Goal: Task Accomplishment & Management: Manage account settings

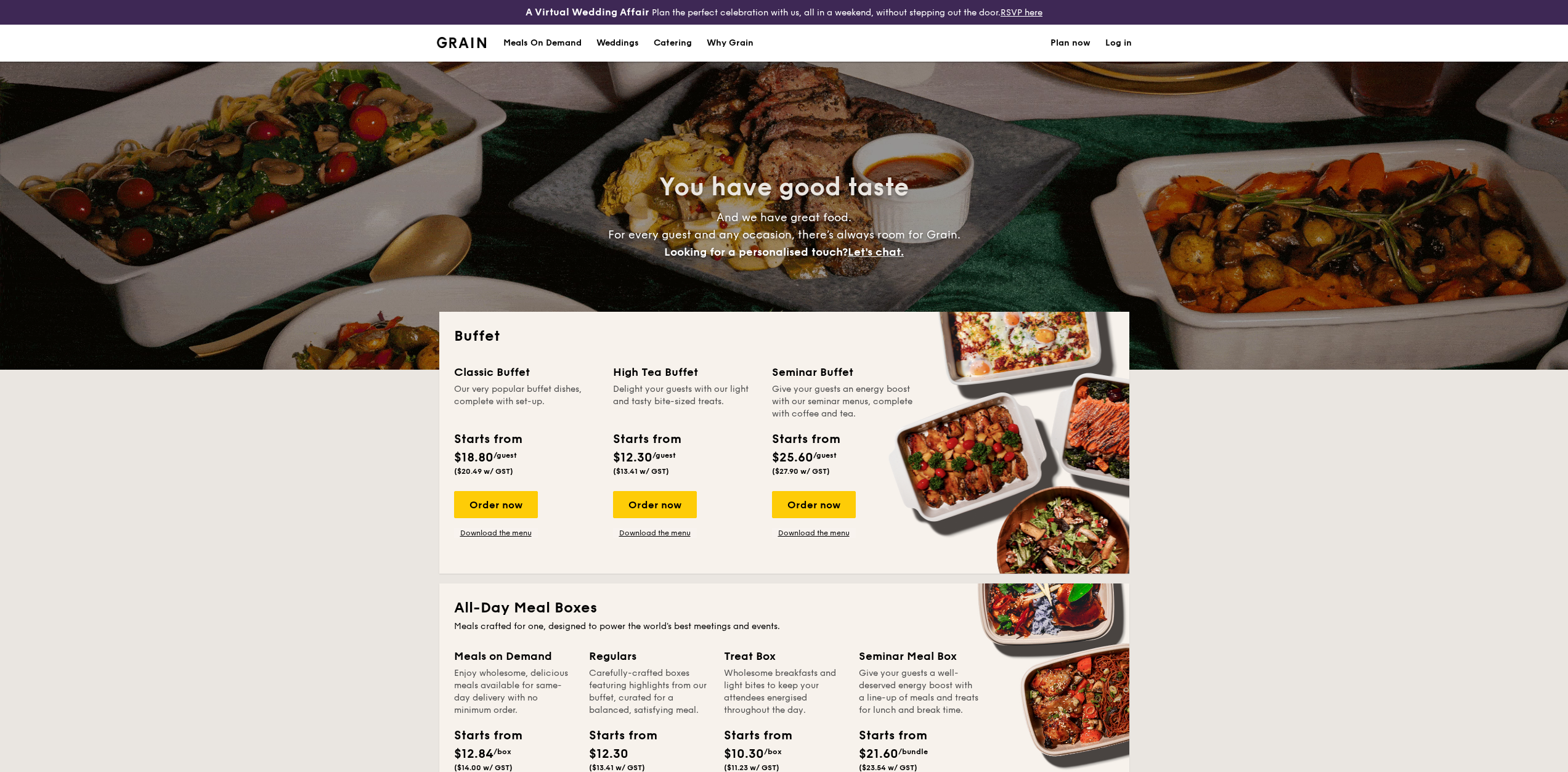
select select
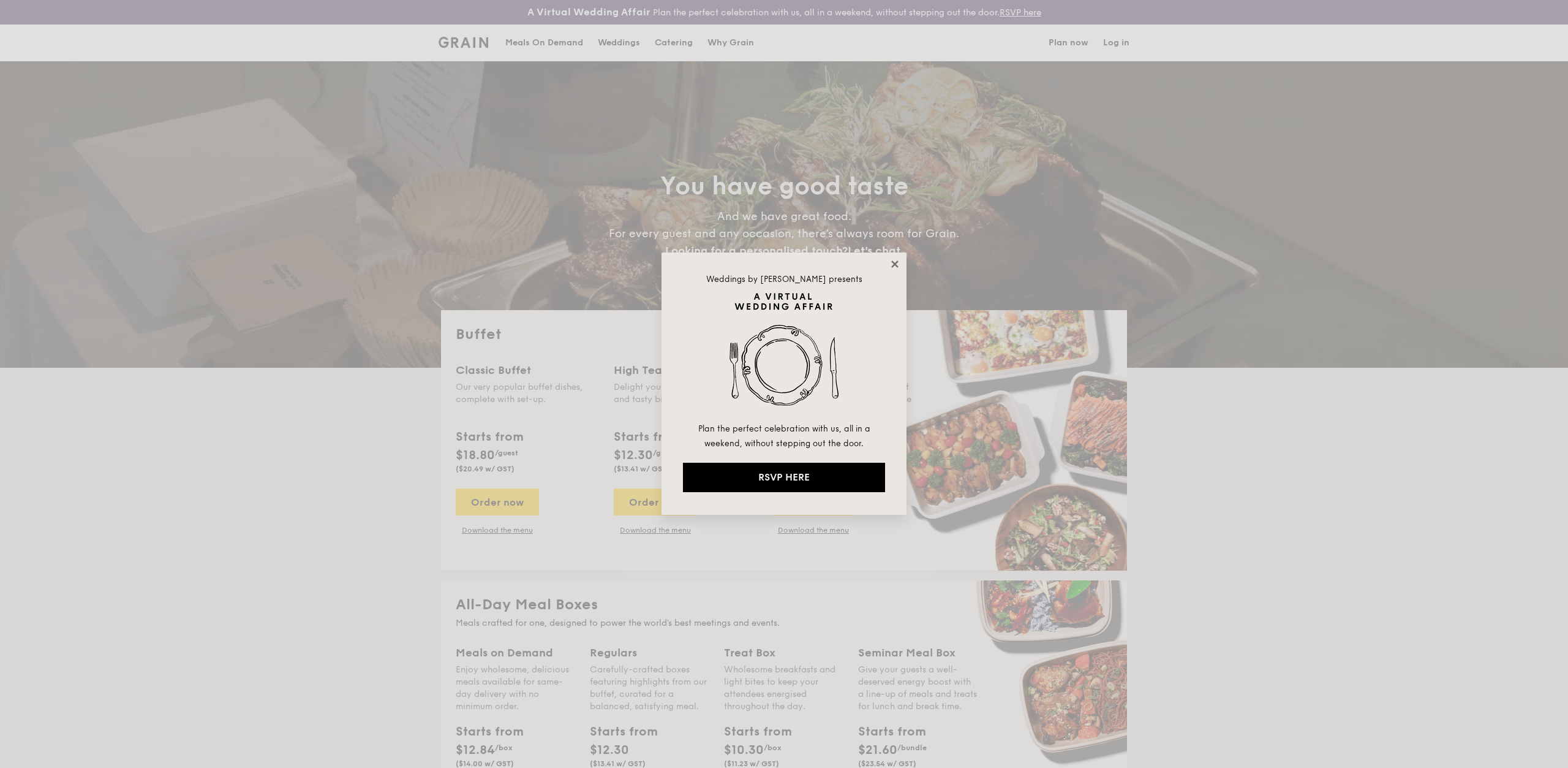
click at [896, 264] on icon at bounding box center [895, 264] width 7 height 7
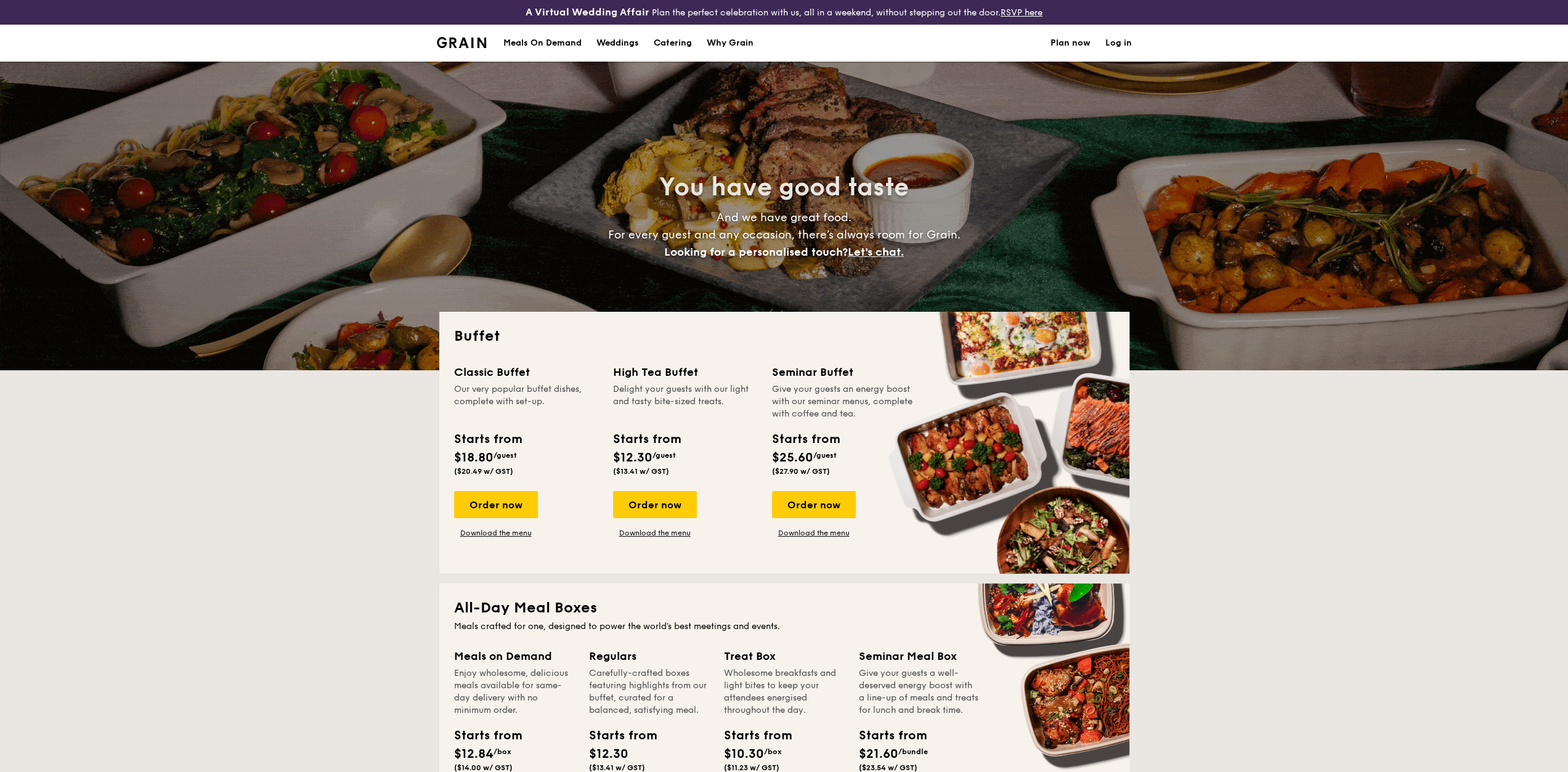
click at [1124, 38] on link "Log in" at bounding box center [1119, 43] width 26 height 37
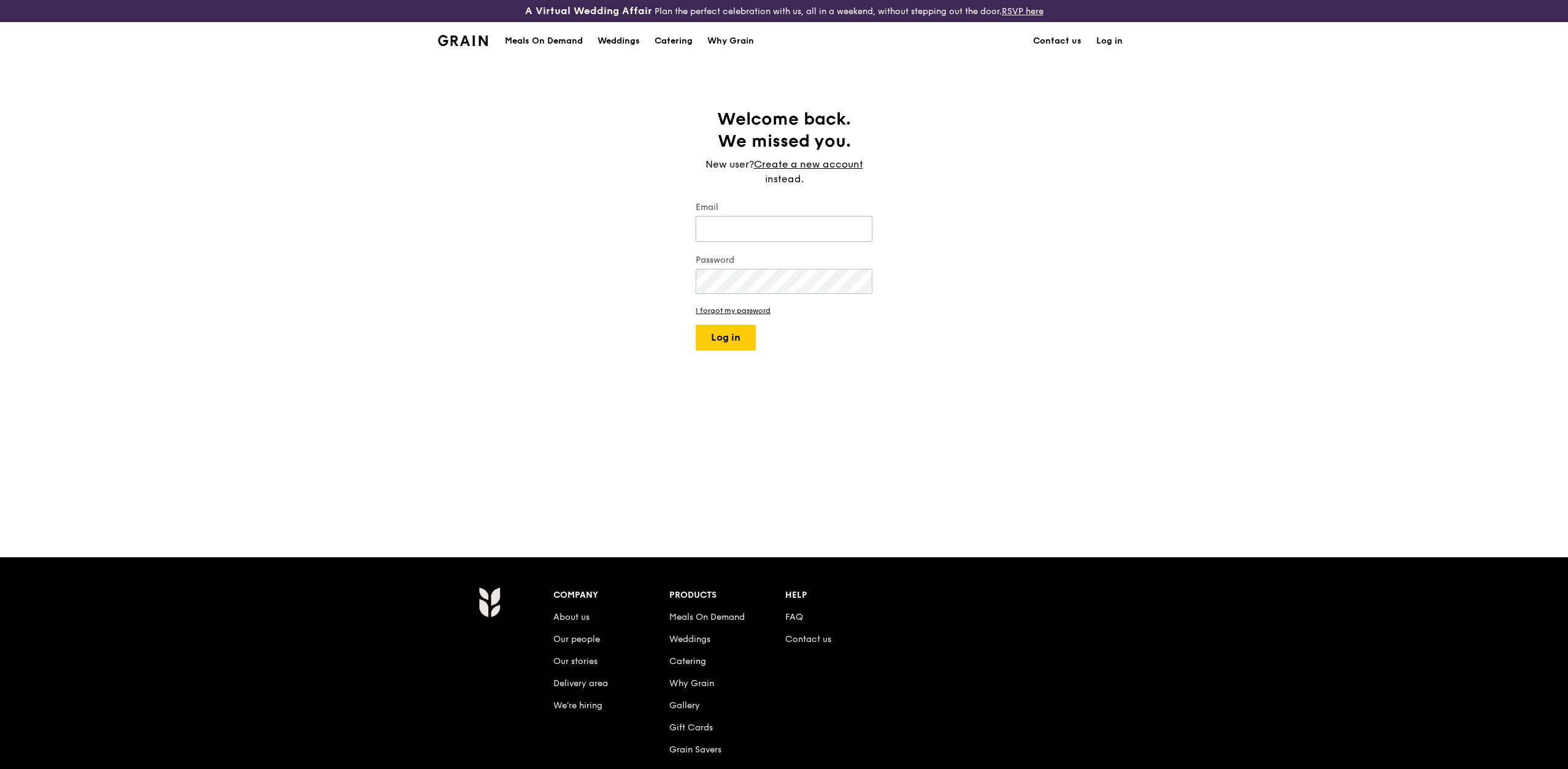
click at [732, 229] on input "Email" at bounding box center [784, 229] width 176 height 26
type input "zhiqian.ang@paxocean.com"
click at [758, 309] on link "I forgot my password" at bounding box center [784, 310] width 176 height 9
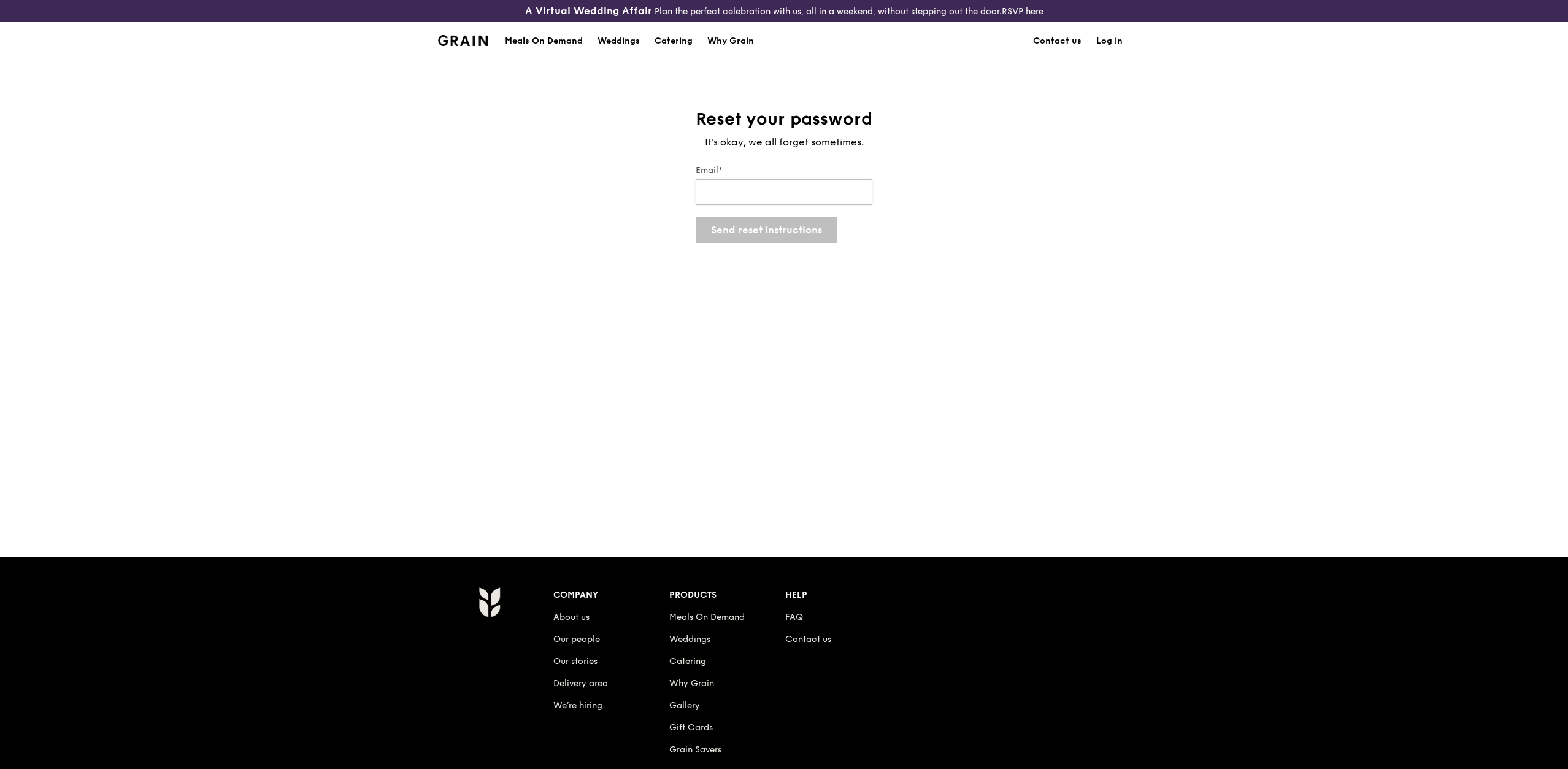
click at [746, 197] on input "Email*" at bounding box center [784, 192] width 176 height 26
type input "zhiqian.ang@paxocean.com"
click at [779, 230] on button "Send reset instructions" at bounding box center [766, 230] width 142 height 26
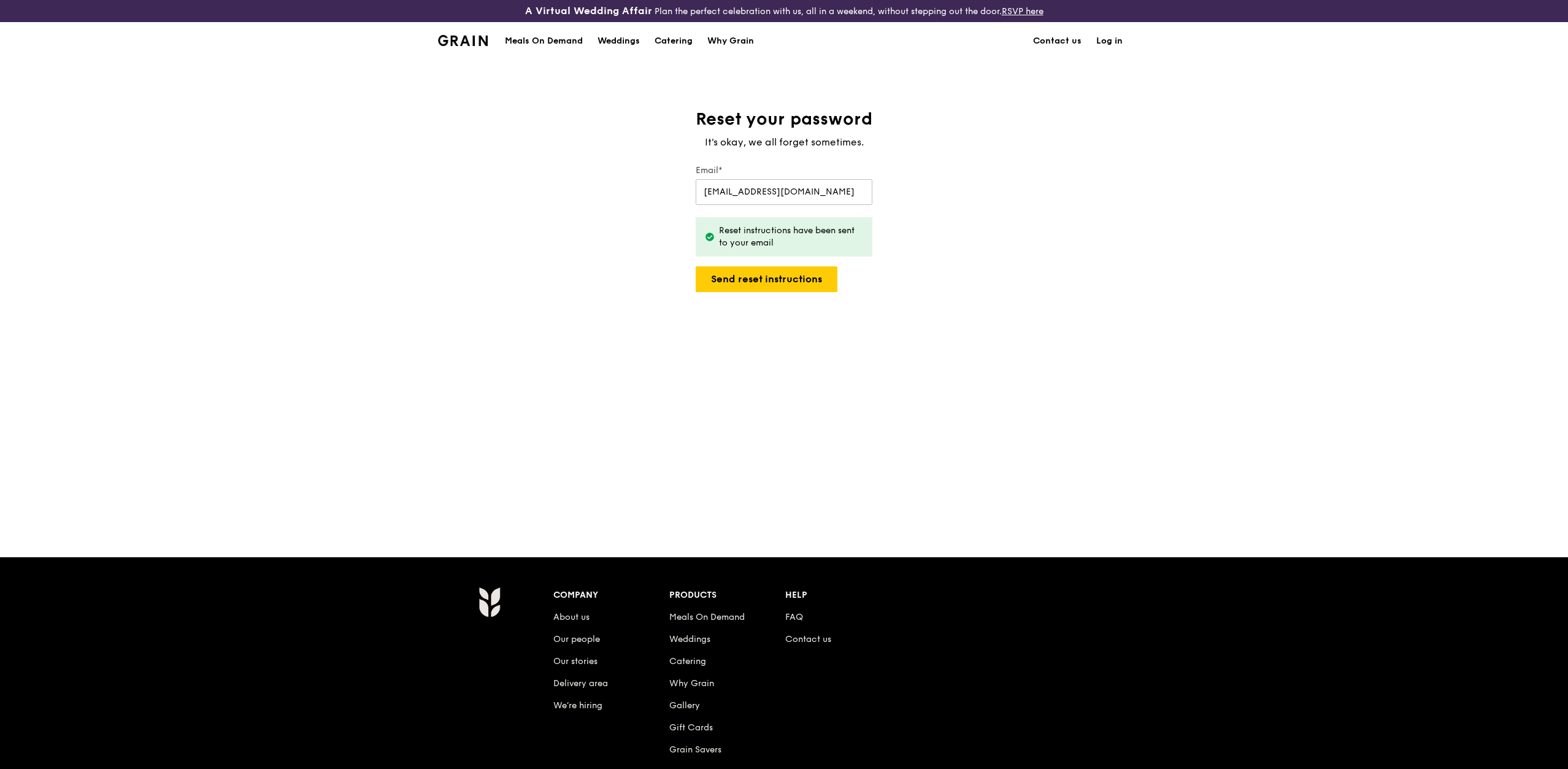
click at [1114, 36] on link "Log in" at bounding box center [1108, 41] width 41 height 36
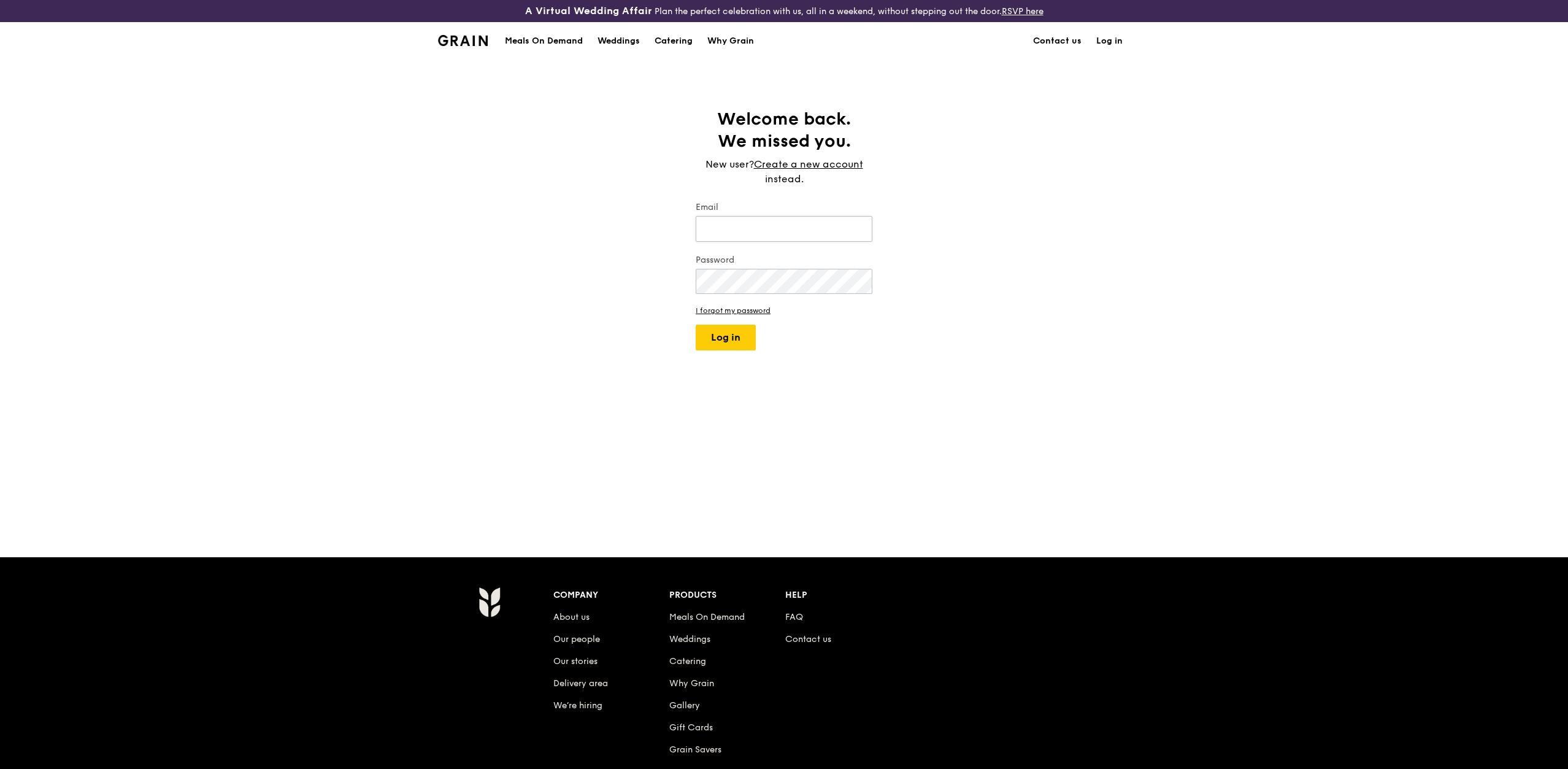
click at [718, 222] on input "Email" at bounding box center [784, 229] width 176 height 26
type input "zhiqian.ang@paxocean.com"
click at [696, 324] on button "Log in" at bounding box center [725, 337] width 60 height 26
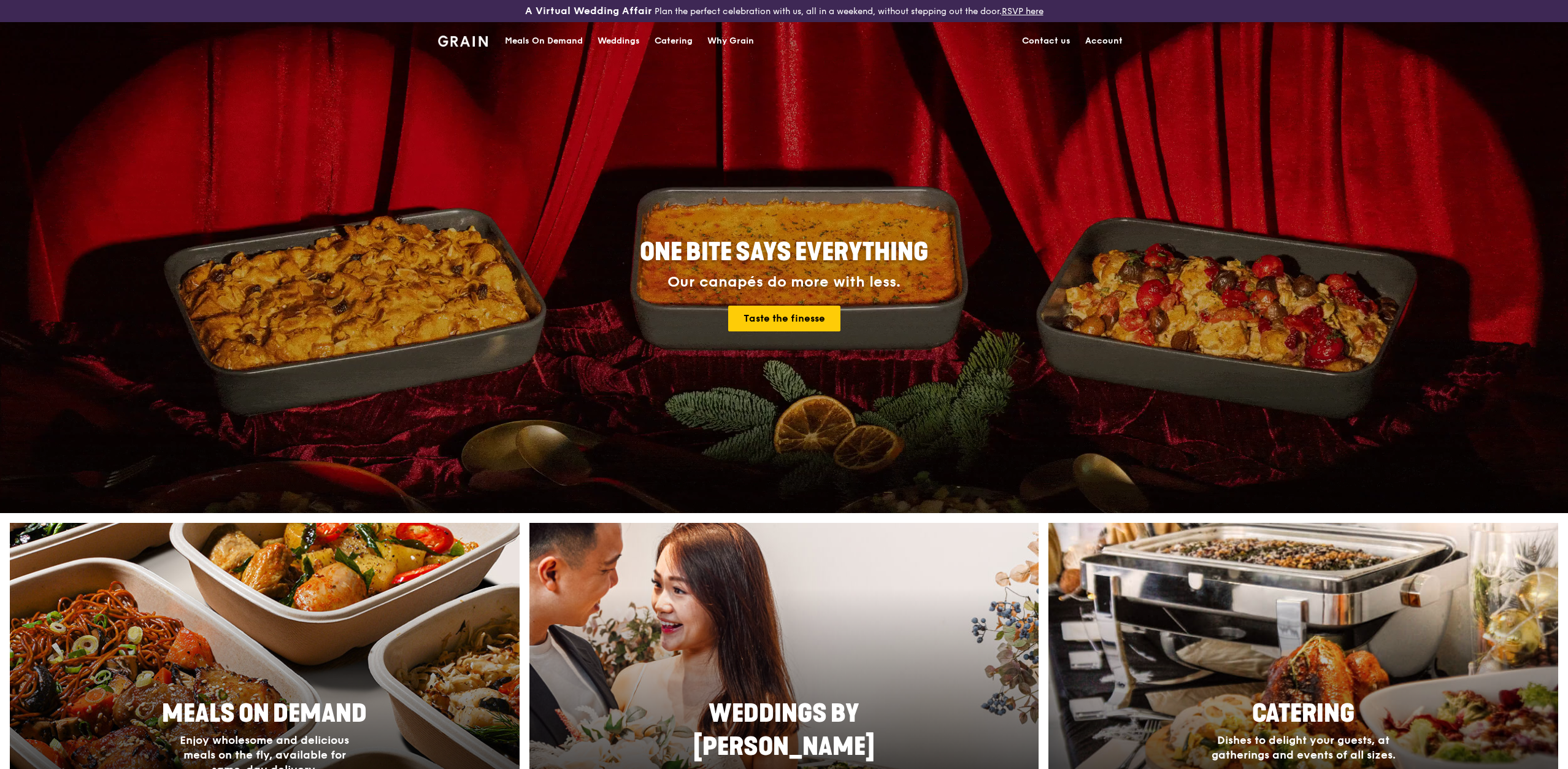
click at [1113, 39] on link "Account" at bounding box center [1103, 41] width 52 height 36
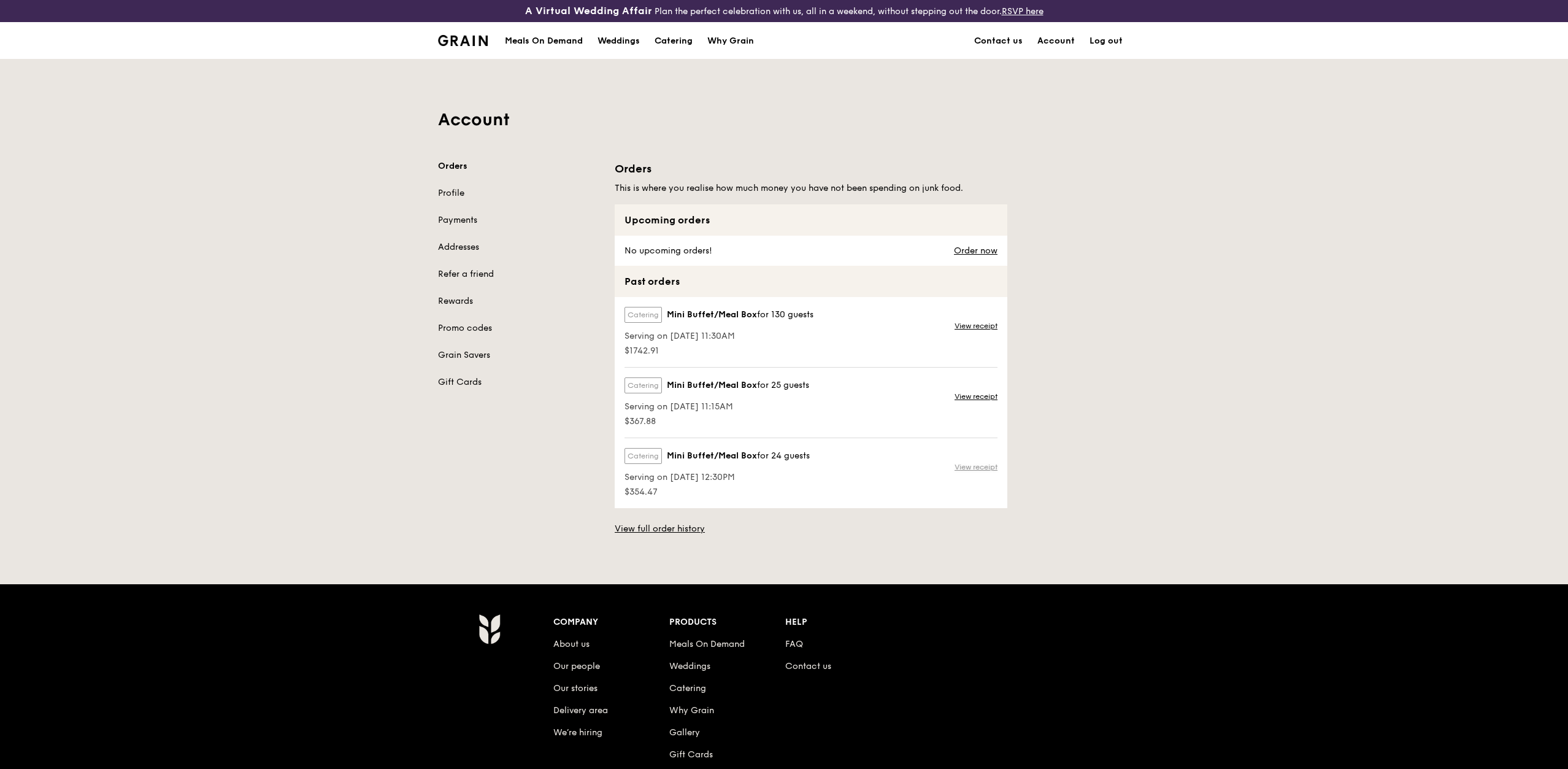
click at [976, 462] on link "View receipt" at bounding box center [976, 467] width 43 height 10
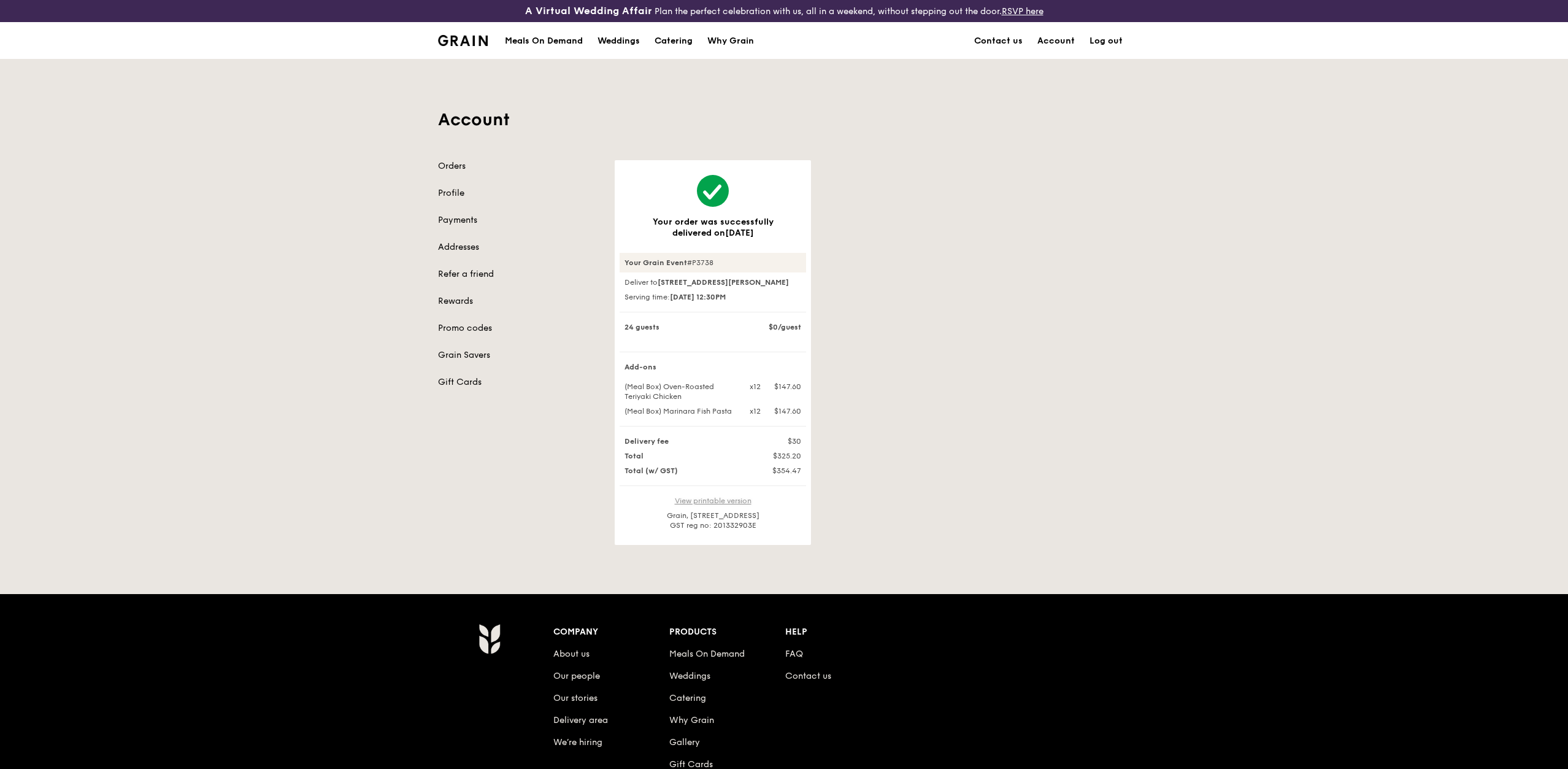
click at [698, 505] on link "View printable version" at bounding box center [713, 501] width 76 height 9
click at [1056, 42] on link "Account" at bounding box center [1055, 41] width 52 height 36
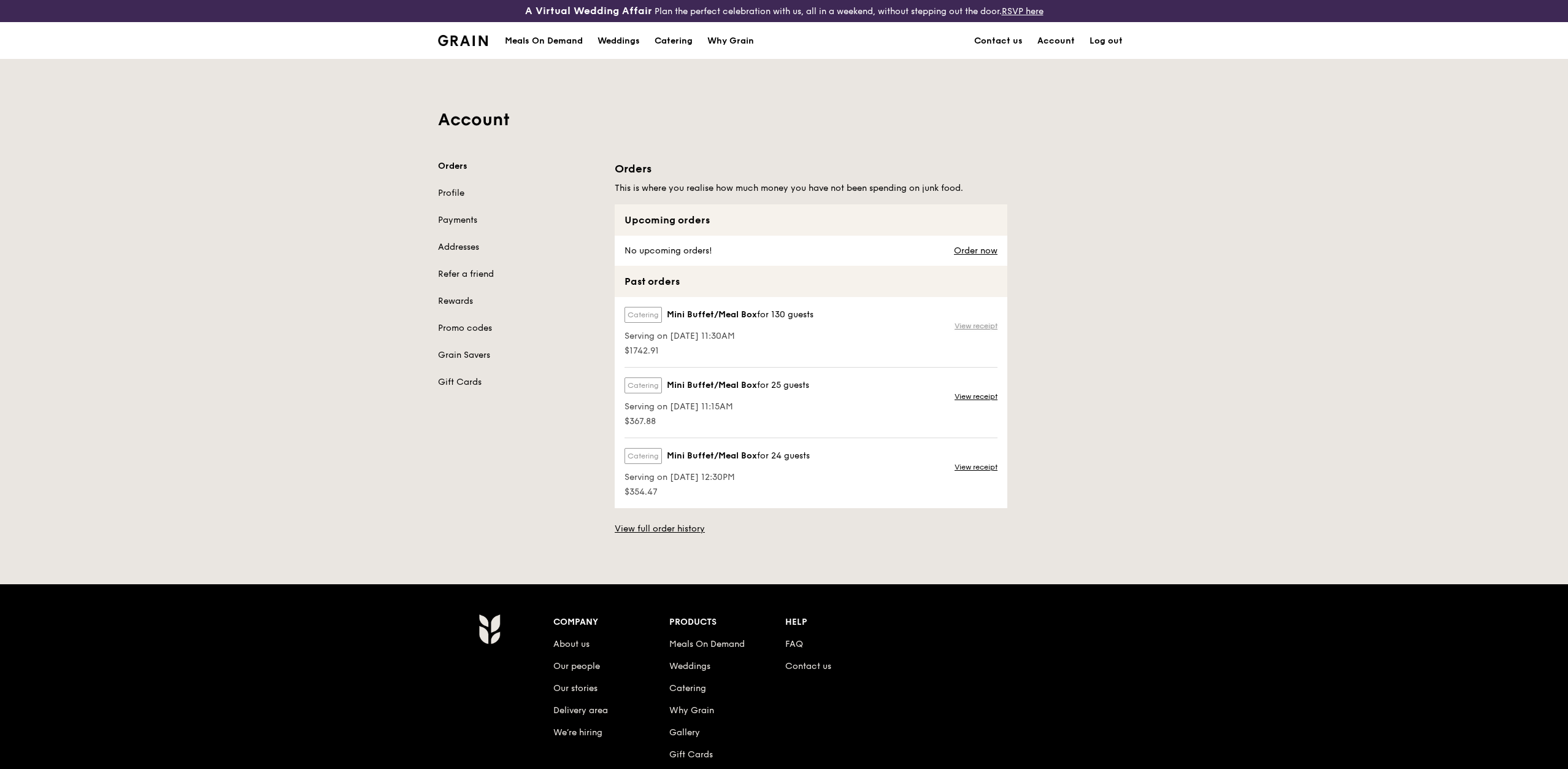
click at [974, 323] on link "View receipt" at bounding box center [976, 325] width 43 height 10
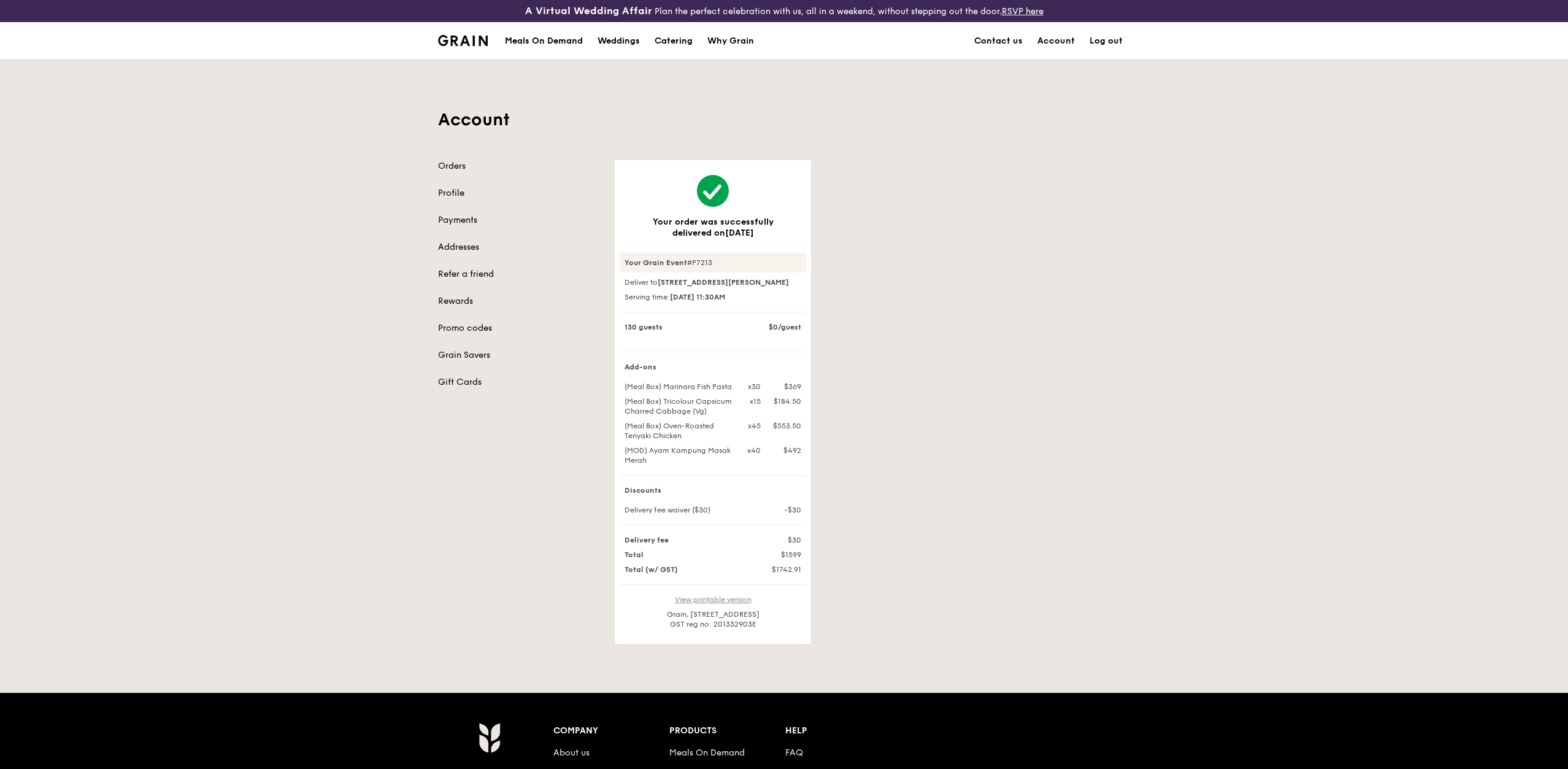
click at [707, 604] on link "View printable version" at bounding box center [713, 600] width 76 height 9
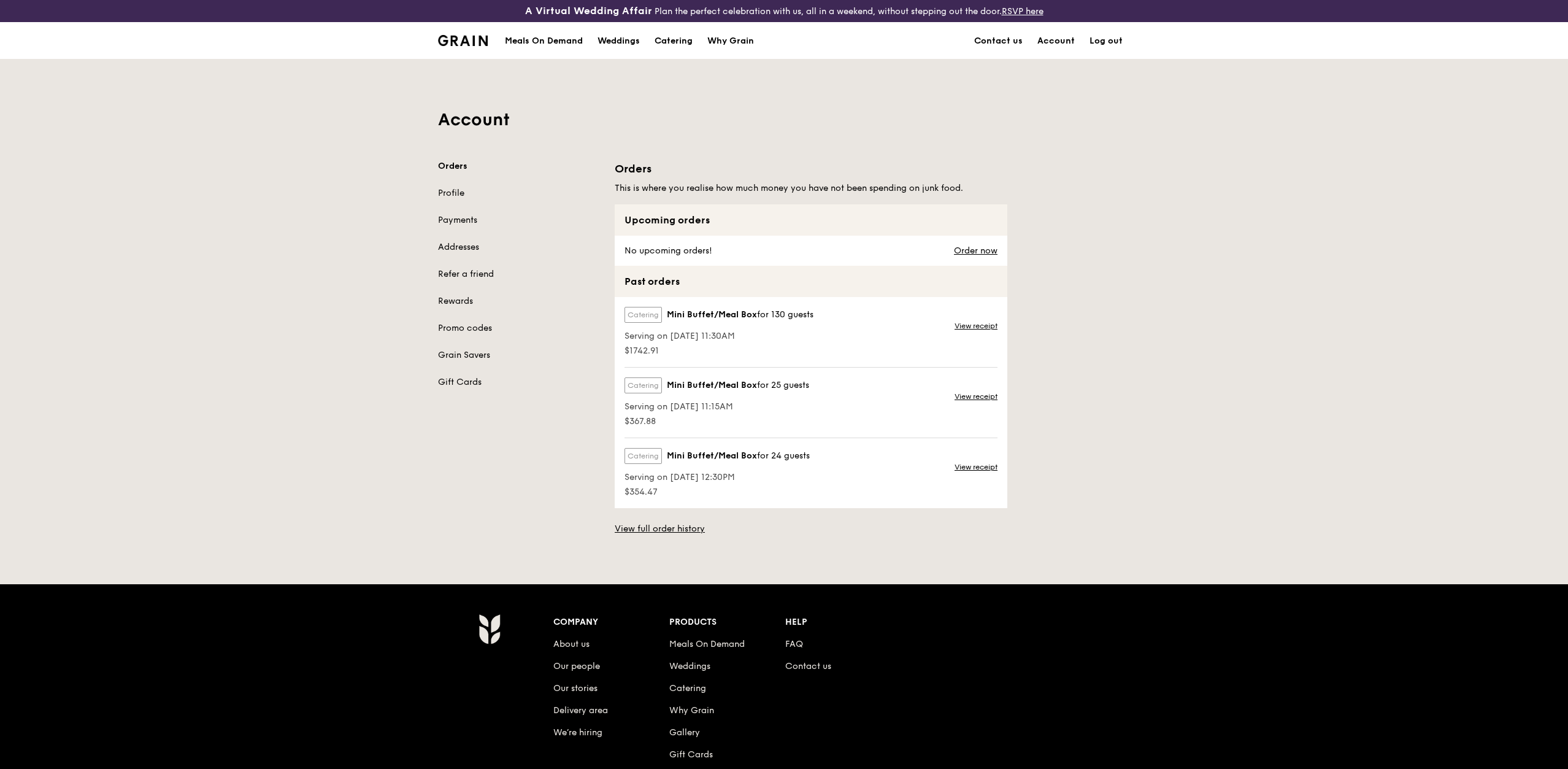
click at [970, 466] on link "View receipt" at bounding box center [976, 467] width 43 height 10
click at [658, 529] on link "View full order history" at bounding box center [659, 529] width 90 height 12
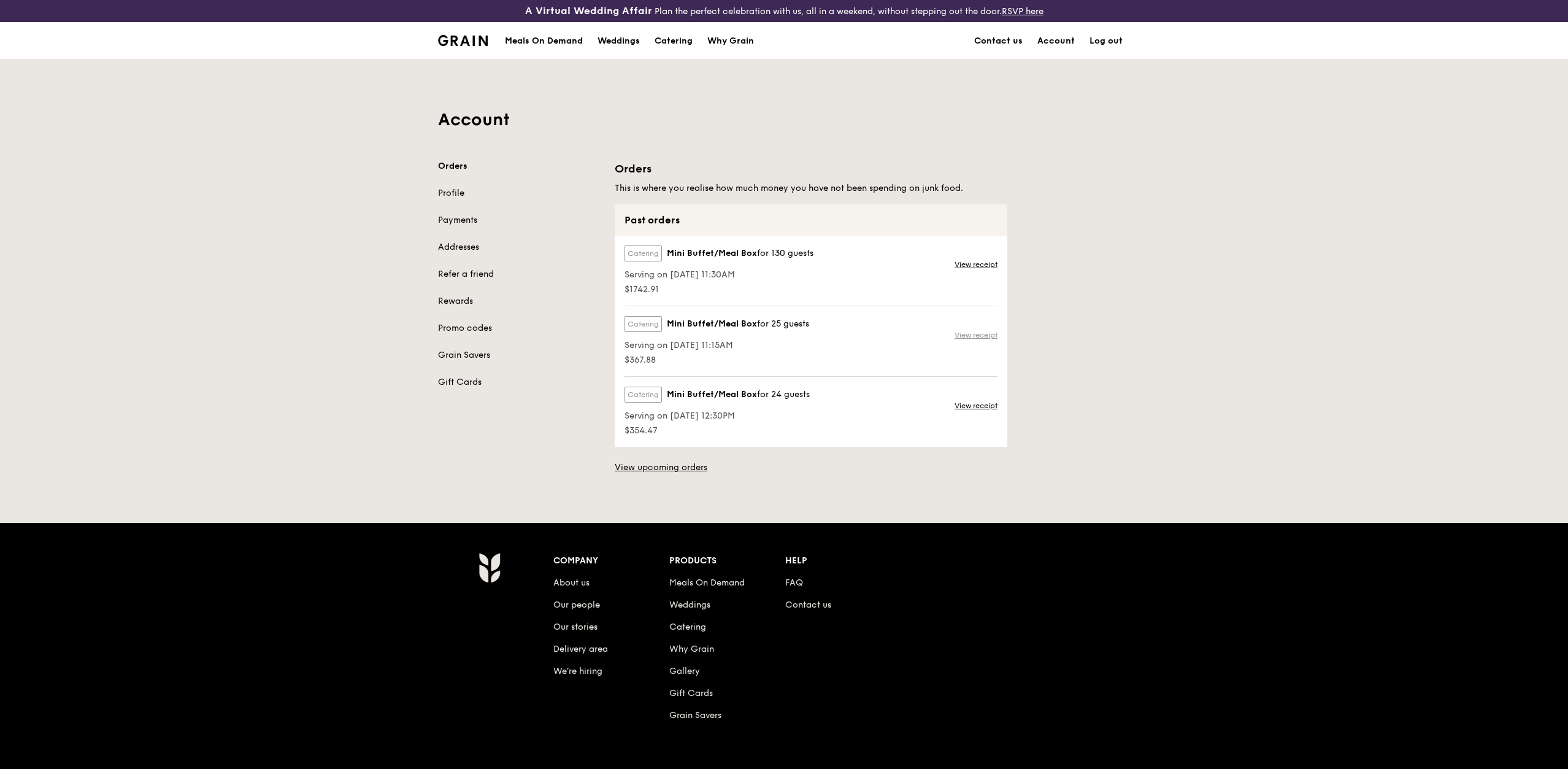
click at [971, 337] on link "View receipt" at bounding box center [976, 335] width 43 height 10
